Goal: Task Accomplishment & Management: Manage account settings

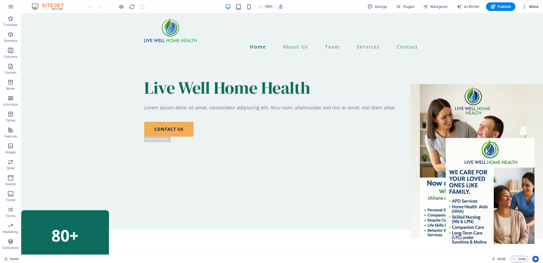
click at [525, 7] on icon "button" at bounding box center [523, 6] width 5 height 5
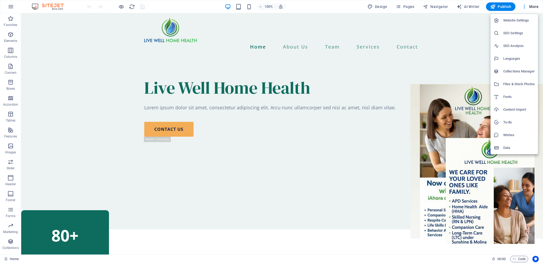
click at [518, 20] on h6 "Website Settings" at bounding box center [519, 20] width 32 height 6
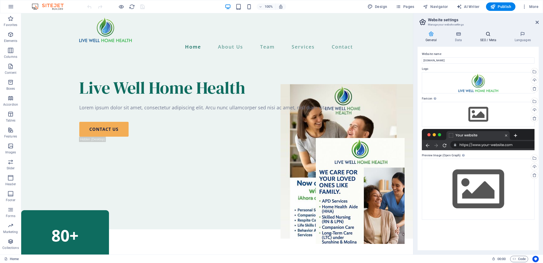
click at [488, 40] on h4 "SEO / Meta" at bounding box center [489, 36] width 34 height 11
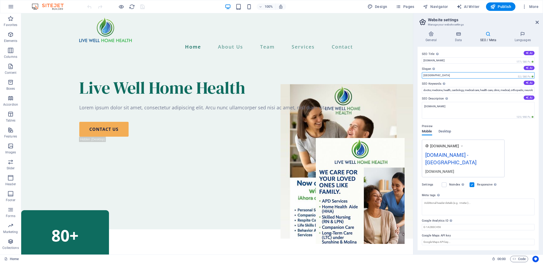
drag, startPoint x: 431, startPoint y: 74, endPoint x: 420, endPoint y: 74, distance: 11.7
click at [420, 74] on div "SEO Title The title of your website - make it something that stands out in sear…" at bounding box center [477, 148] width 121 height 203
type input "Miami [US_STATE]"
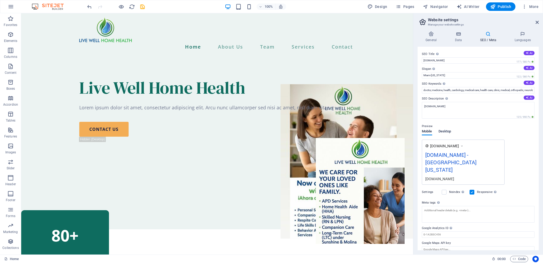
click at [449, 131] on span "Desktop" at bounding box center [444, 131] width 13 height 7
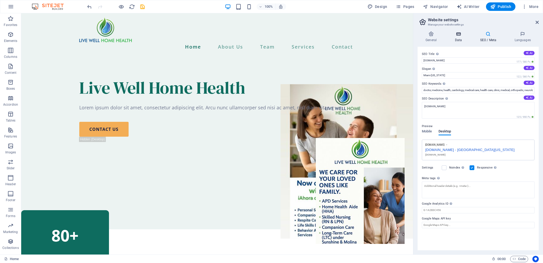
click at [461, 35] on icon at bounding box center [457, 33] width 23 height 5
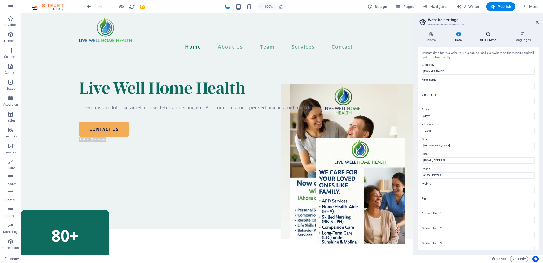
click at [493, 38] on h4 "SEO / Meta" at bounding box center [489, 36] width 34 height 11
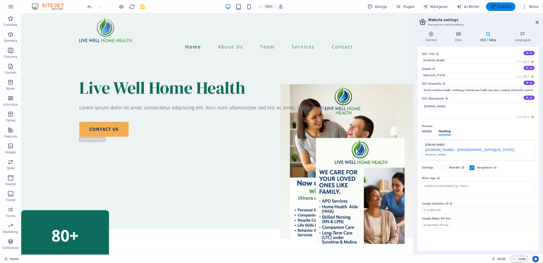
click at [501, 7] on span "Publish" at bounding box center [500, 6] width 21 height 5
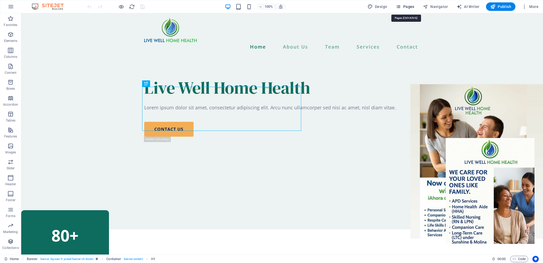
click at [408, 7] on span "Pages" at bounding box center [404, 6] width 19 height 5
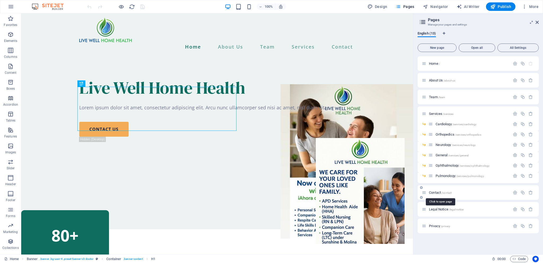
click at [433, 191] on span "Contact /contact" at bounding box center [440, 192] width 23 height 4
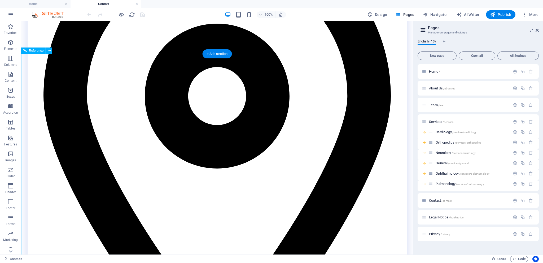
scroll to position [292, 0]
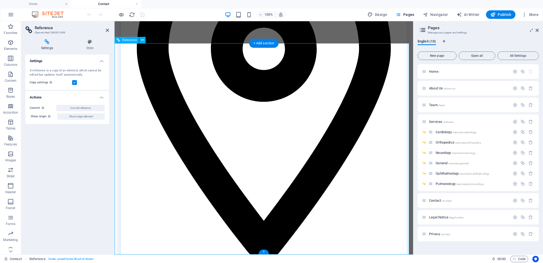
drag, startPoint x: 125, startPoint y: 169, endPoint x: 211, endPoint y: 203, distance: 92.9
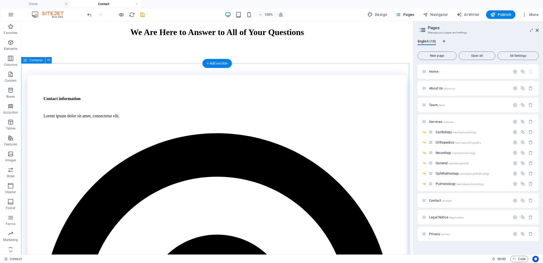
scroll to position [81, 0]
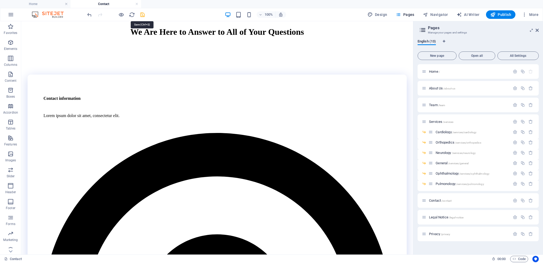
click at [142, 14] on icon "save" at bounding box center [142, 15] width 6 height 6
checkbox input "false"
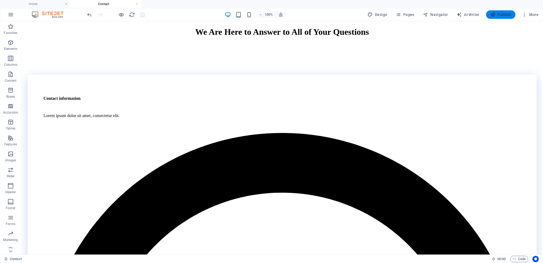
click at [500, 17] on button "Publish" at bounding box center [500, 14] width 29 height 8
